Goal: Transaction & Acquisition: Purchase product/service

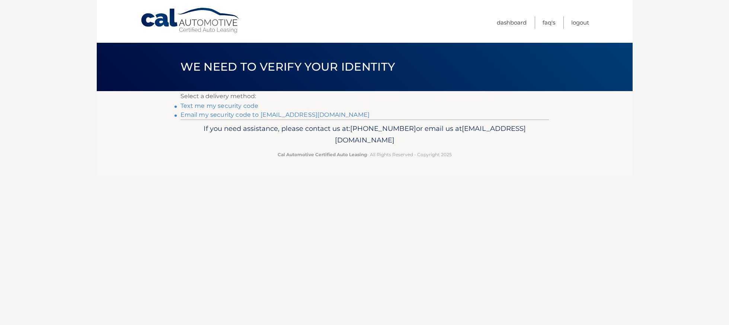
click at [236, 116] on link "Email my security code to b*******@optonline.net" at bounding box center [274, 114] width 189 height 7
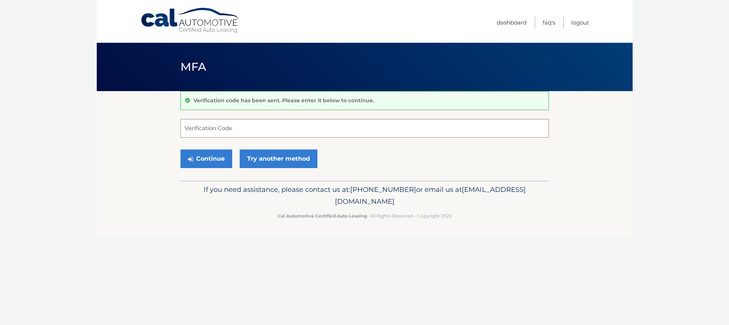
paste input "110094"
type input "110094"
click at [213, 161] on button "Continue" at bounding box center [206, 159] width 52 height 19
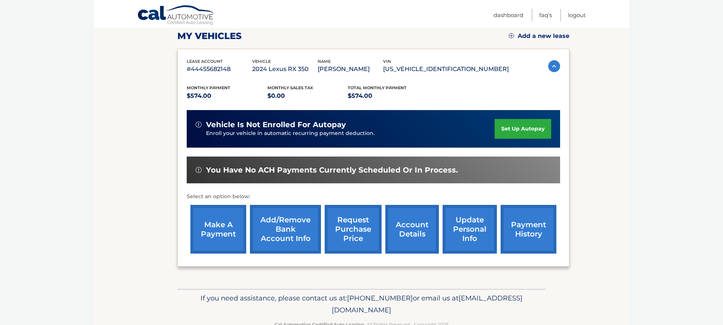
scroll to position [107, 0]
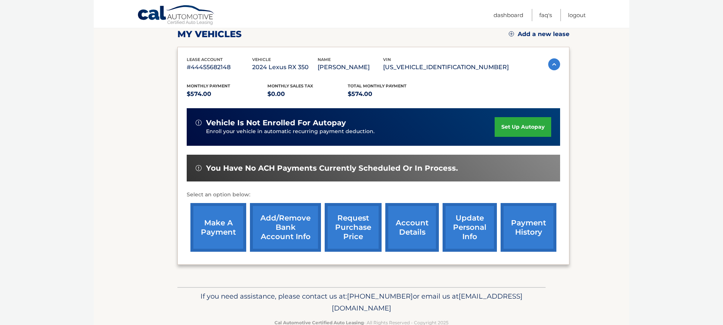
click at [210, 240] on link "make a payment" at bounding box center [219, 227] width 56 height 49
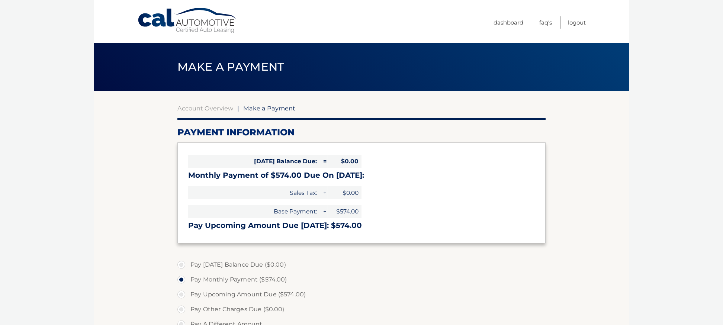
select select "NDMwNjAwODAtOGFkMi00ZGRhLWE2MzctODUwMDM3NjNkYzQ3"
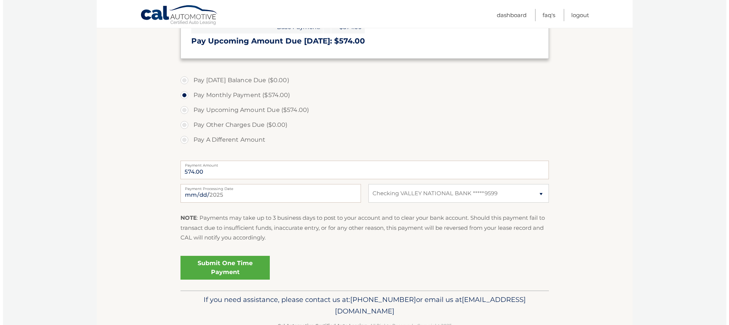
scroll to position [173, 0]
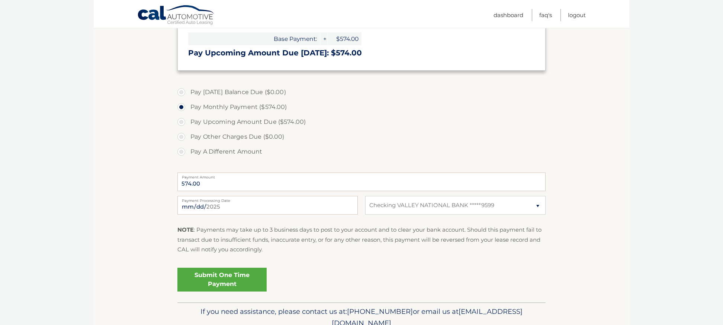
click at [226, 286] on link "Submit One Time Payment" at bounding box center [221, 280] width 89 height 24
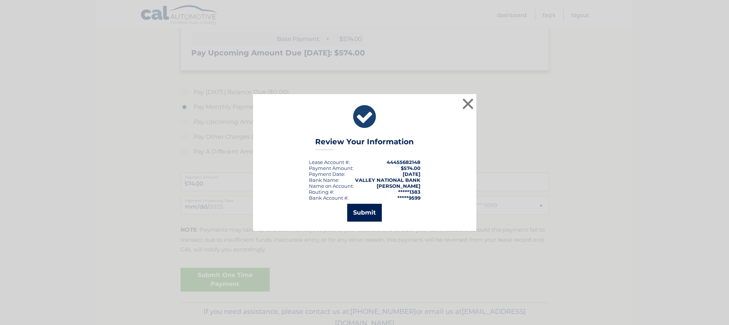
click at [367, 216] on button "Submit" at bounding box center [364, 213] width 35 height 18
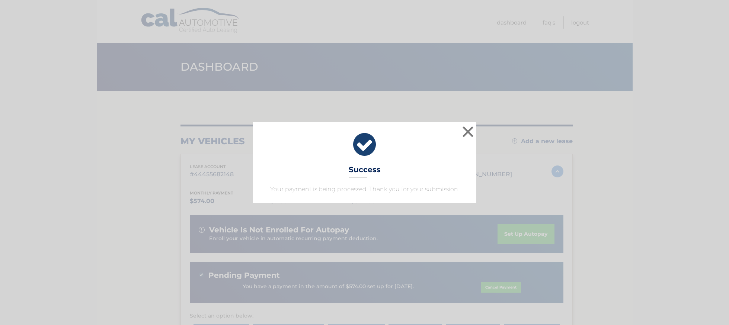
click at [614, 183] on div "× Success Your payment is being processed. Thank you for your submission." at bounding box center [364, 162] width 723 height 81
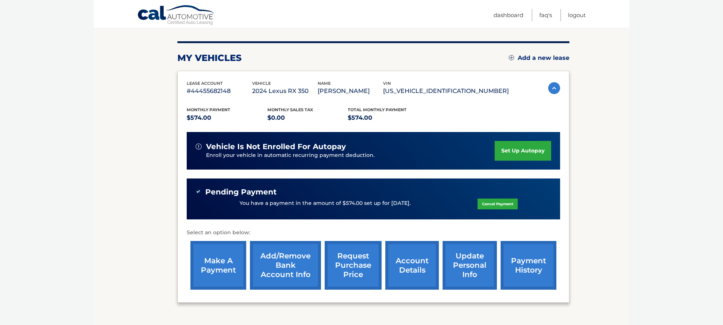
scroll to position [155, 0]
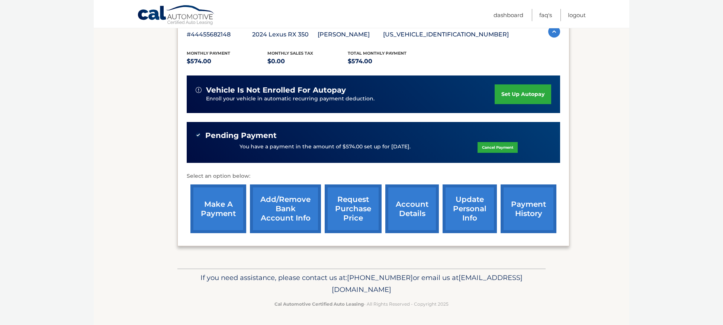
click at [396, 213] on link "account details" at bounding box center [412, 209] width 54 height 49
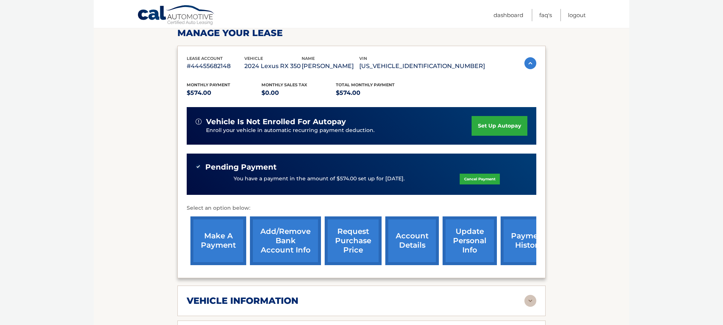
scroll to position [119, 0]
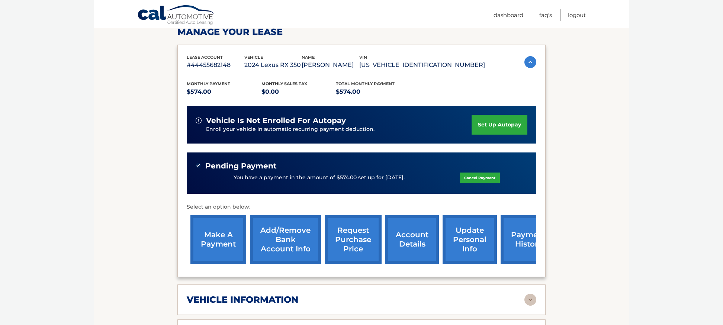
click at [519, 262] on link "payment history" at bounding box center [529, 239] width 56 height 49
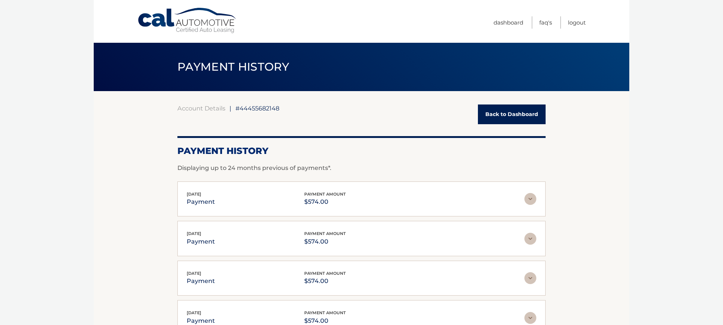
scroll to position [71, 0]
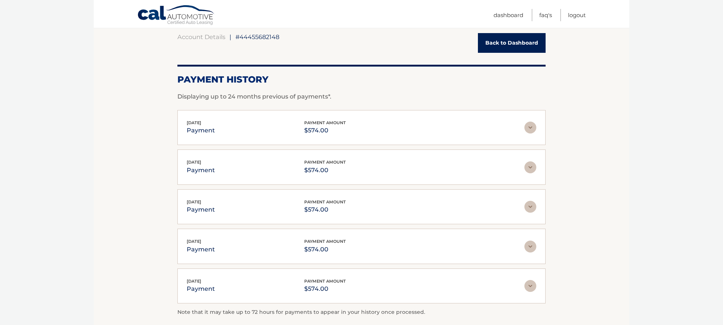
click at [536, 129] on img at bounding box center [531, 128] width 12 height 12
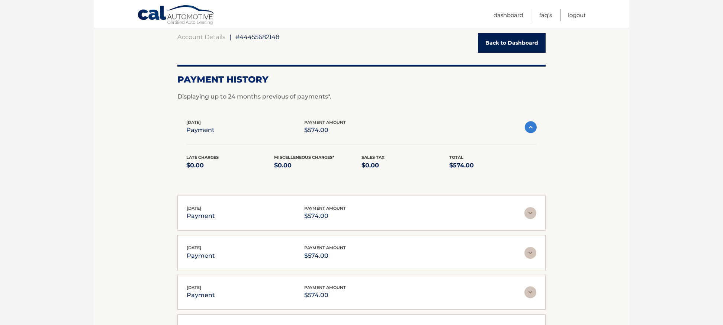
click at [535, 128] on img at bounding box center [531, 127] width 12 height 12
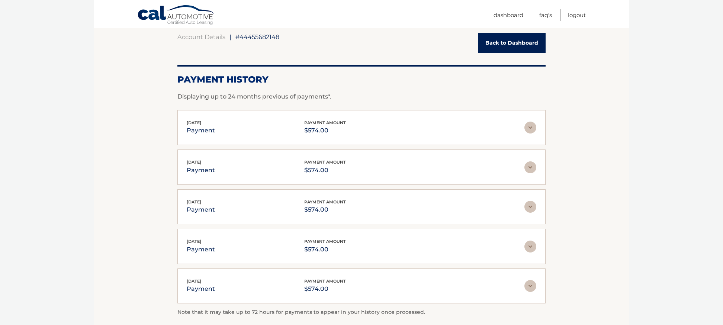
click at [511, 41] on link "Back to Dashboard" at bounding box center [512, 43] width 68 height 20
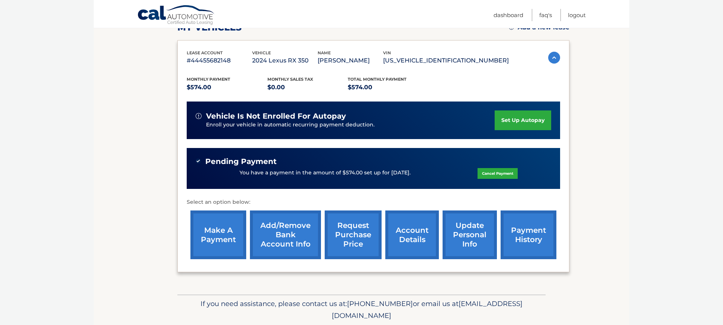
scroll to position [125, 0]
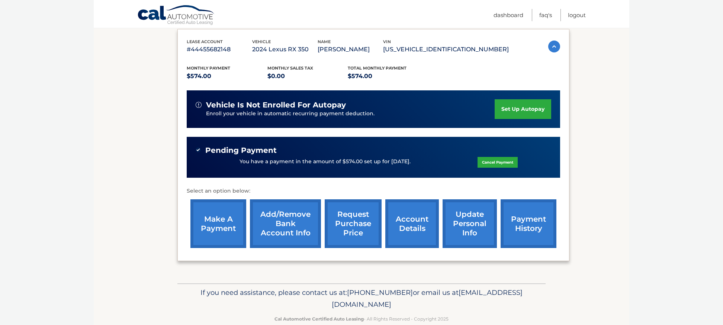
click at [405, 234] on link "account details" at bounding box center [412, 223] width 54 height 49
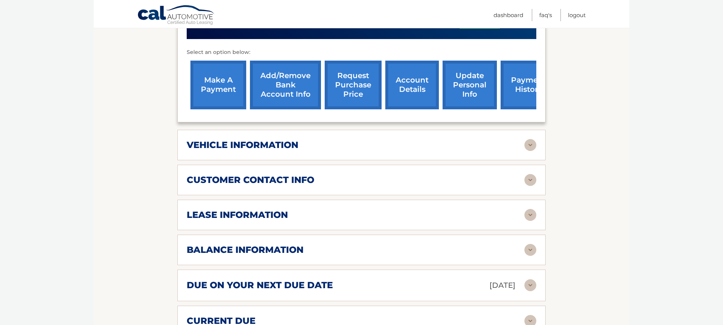
scroll to position [286, 0]
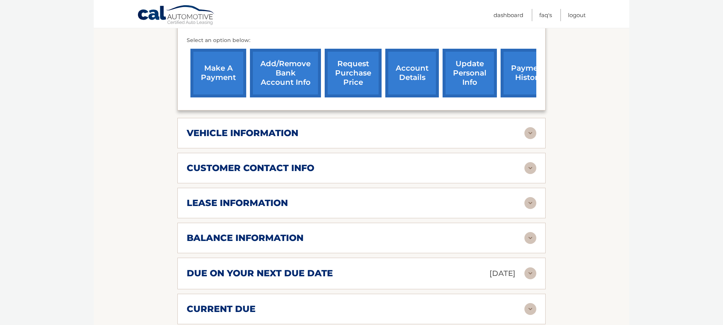
click at [533, 244] on img at bounding box center [531, 238] width 12 height 12
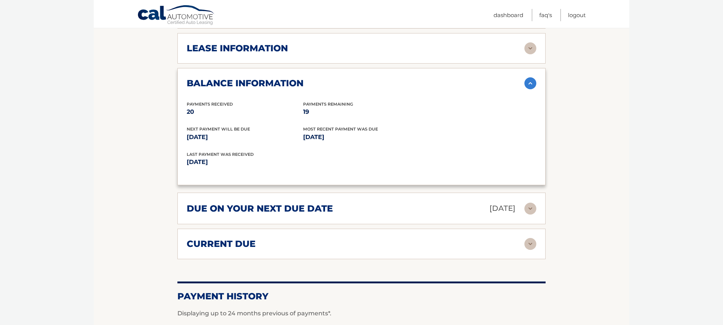
scroll to position [609, 0]
